Goal: Task Accomplishment & Management: Manage account settings

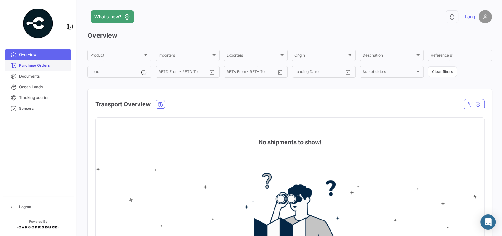
click at [38, 67] on span "Purchase Orders" at bounding box center [43, 66] width 49 height 6
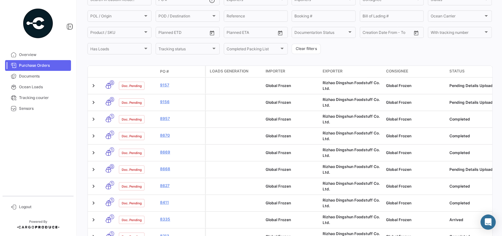
scroll to position [66, 0]
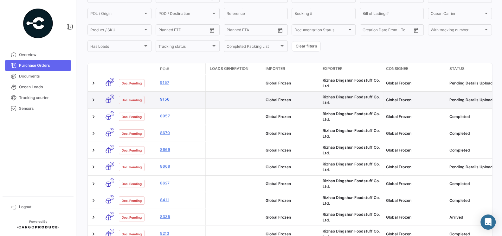
click at [166, 100] on link "9156" at bounding box center [181, 100] width 42 height 6
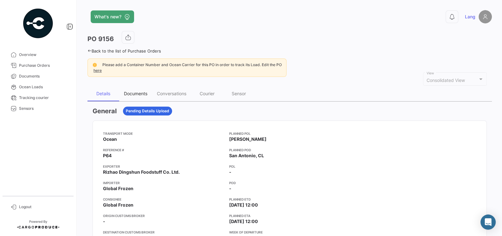
click at [134, 97] on div "Documents" at bounding box center [135, 93] width 33 height 15
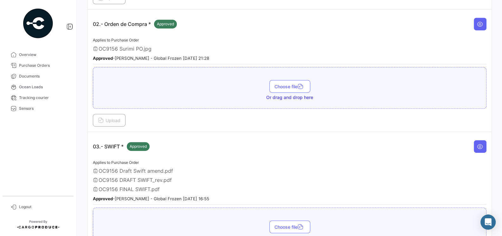
scroll to position [253, 0]
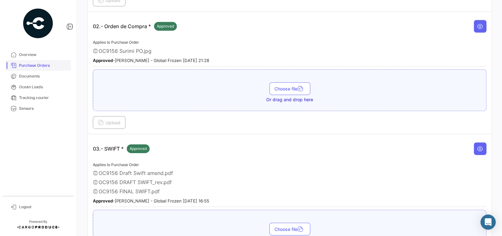
click at [32, 64] on span "Purchase Orders" at bounding box center [43, 66] width 49 height 6
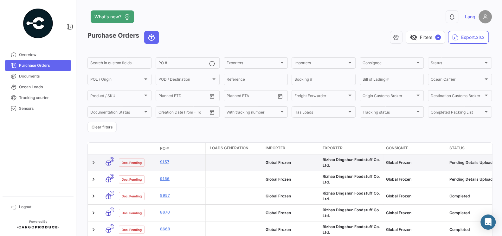
click at [162, 165] on link "9157" at bounding box center [181, 162] width 42 height 6
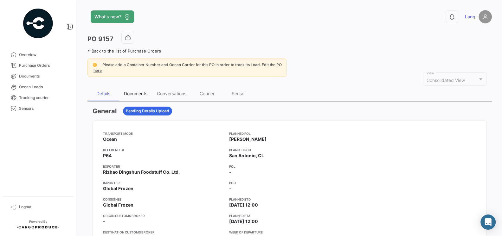
click at [136, 93] on div "Documents" at bounding box center [135, 93] width 23 height 5
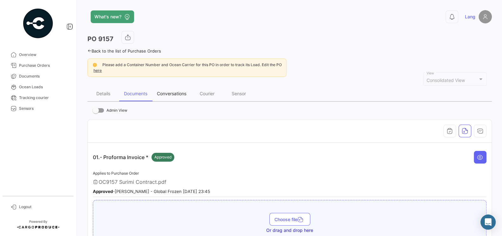
click at [170, 89] on div "Conversations" at bounding box center [171, 93] width 39 height 15
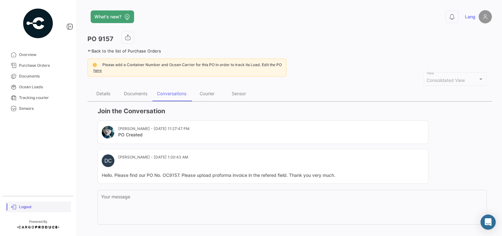
click at [22, 204] on span "Logout" at bounding box center [43, 207] width 49 height 6
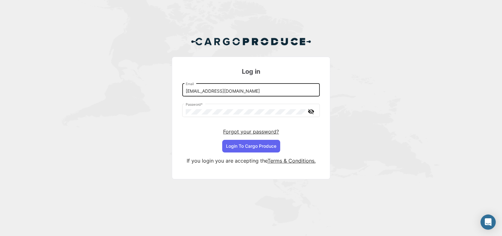
click at [243, 94] on input "[EMAIL_ADDRESS][DOMAIN_NAME]" at bounding box center [251, 91] width 131 height 5
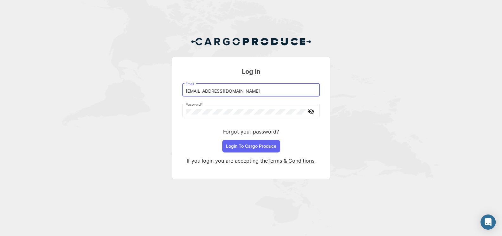
type input "[EMAIL_ADDRESS][DOMAIN_NAME]"
click at [226, 148] on button "Login To Cargo Produce" at bounding box center [251, 146] width 58 height 13
